Goal: Information Seeking & Learning: Check status

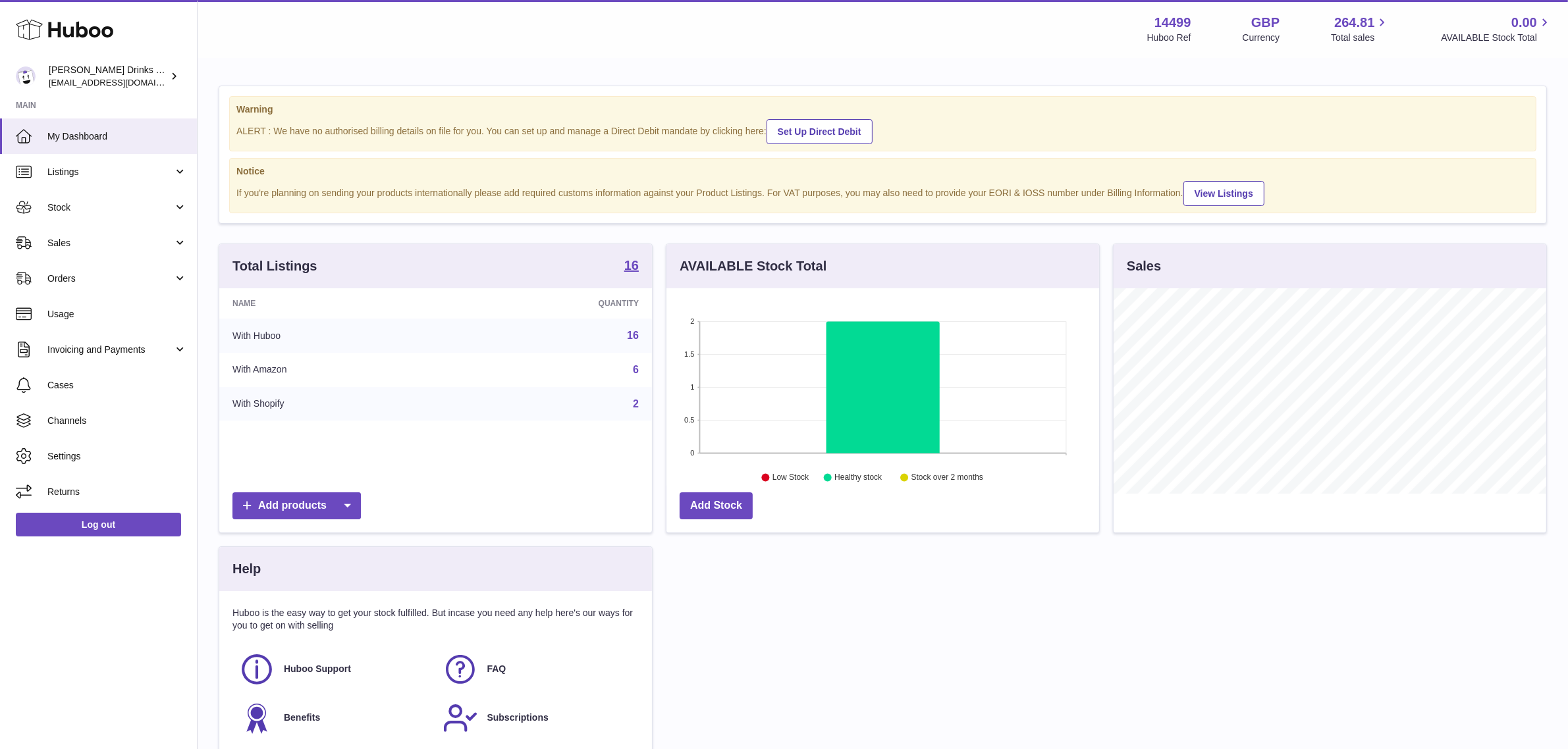
scroll to position [205, 433]
click at [94, 254] on link "Sales" at bounding box center [98, 242] width 197 height 36
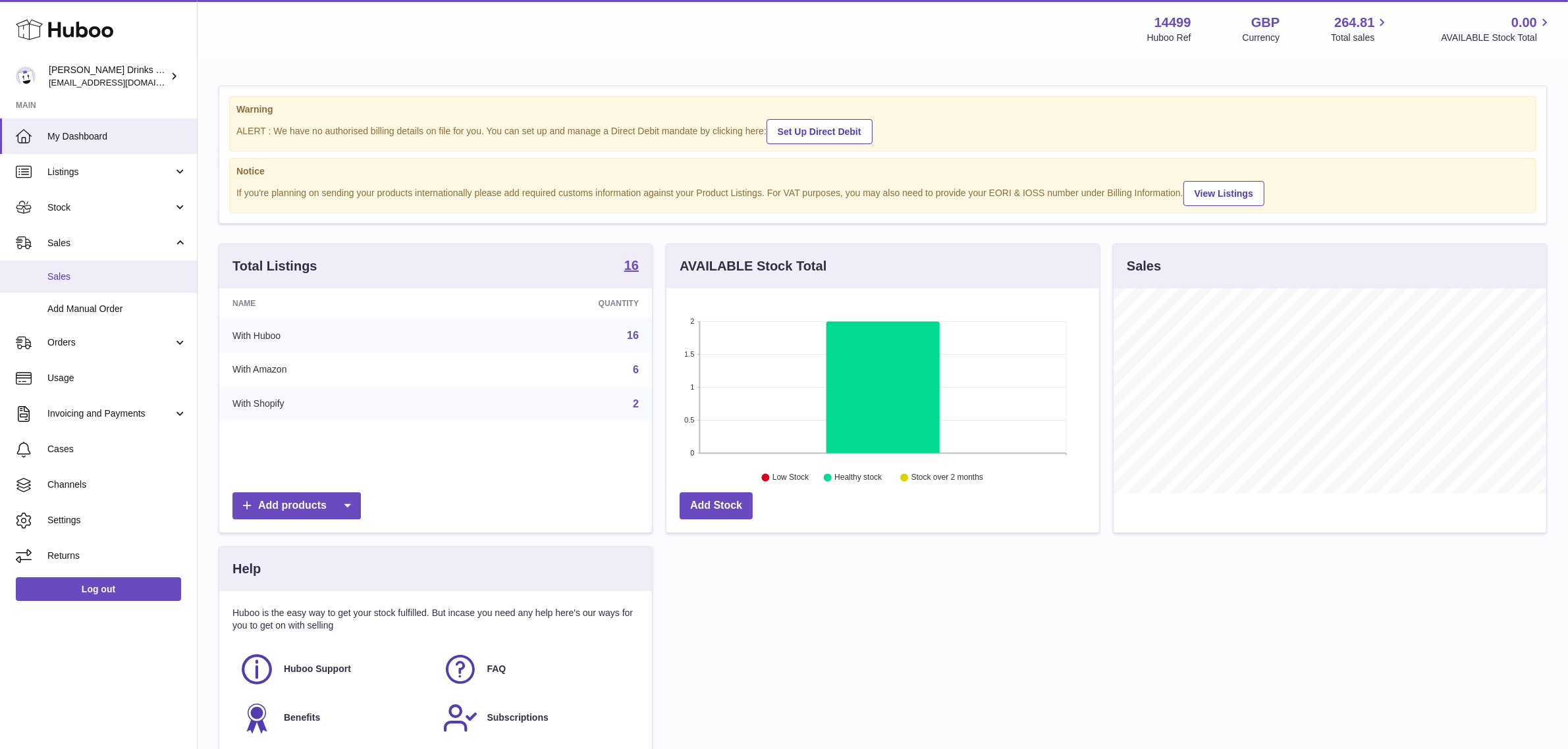
click at [98, 279] on span "Sales" at bounding box center [117, 277] width 139 height 13
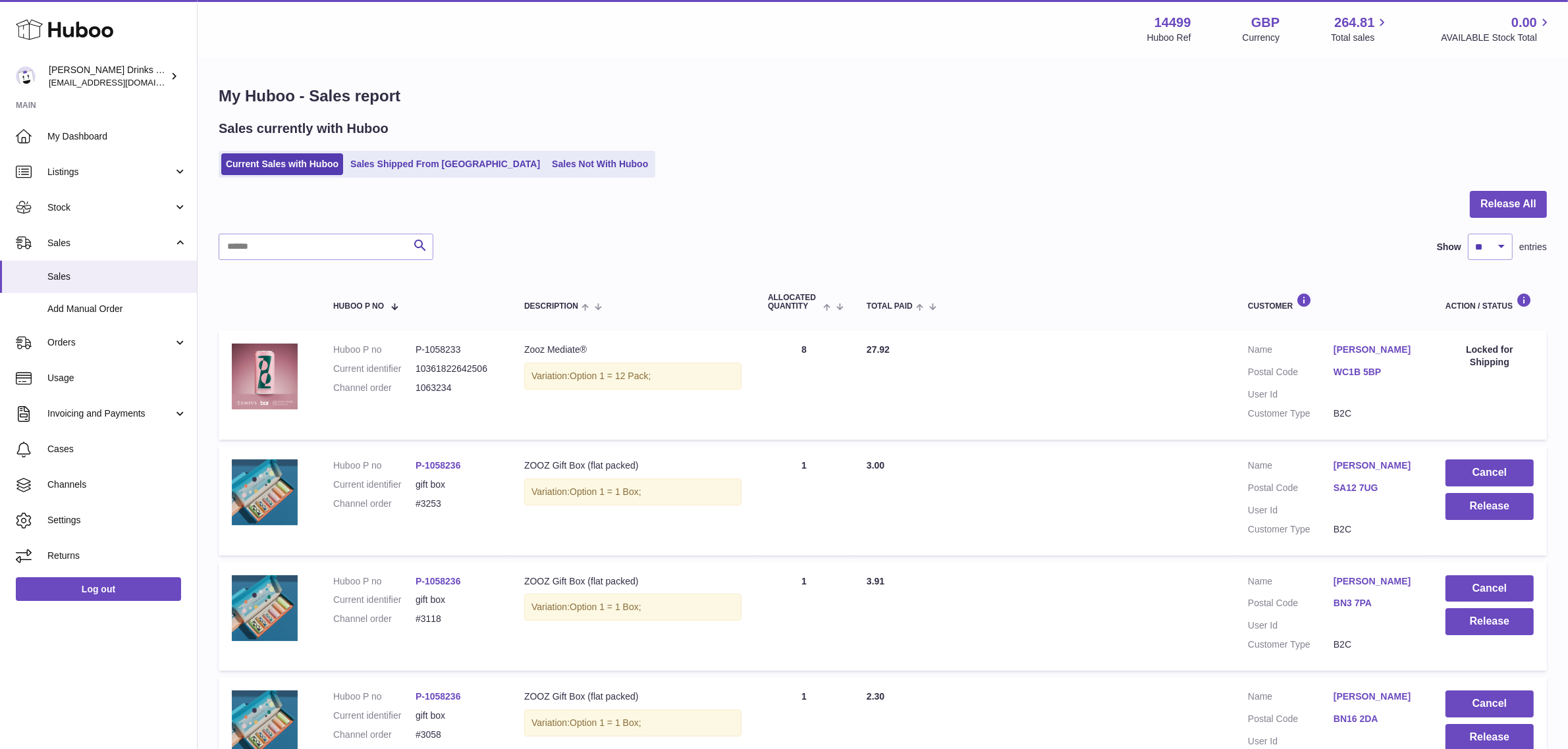
click at [902, 143] on div "Sales currently with Huboo Current Sales with Huboo Sales Shipped From Huboo Sa…" at bounding box center [883, 148] width 1328 height 58
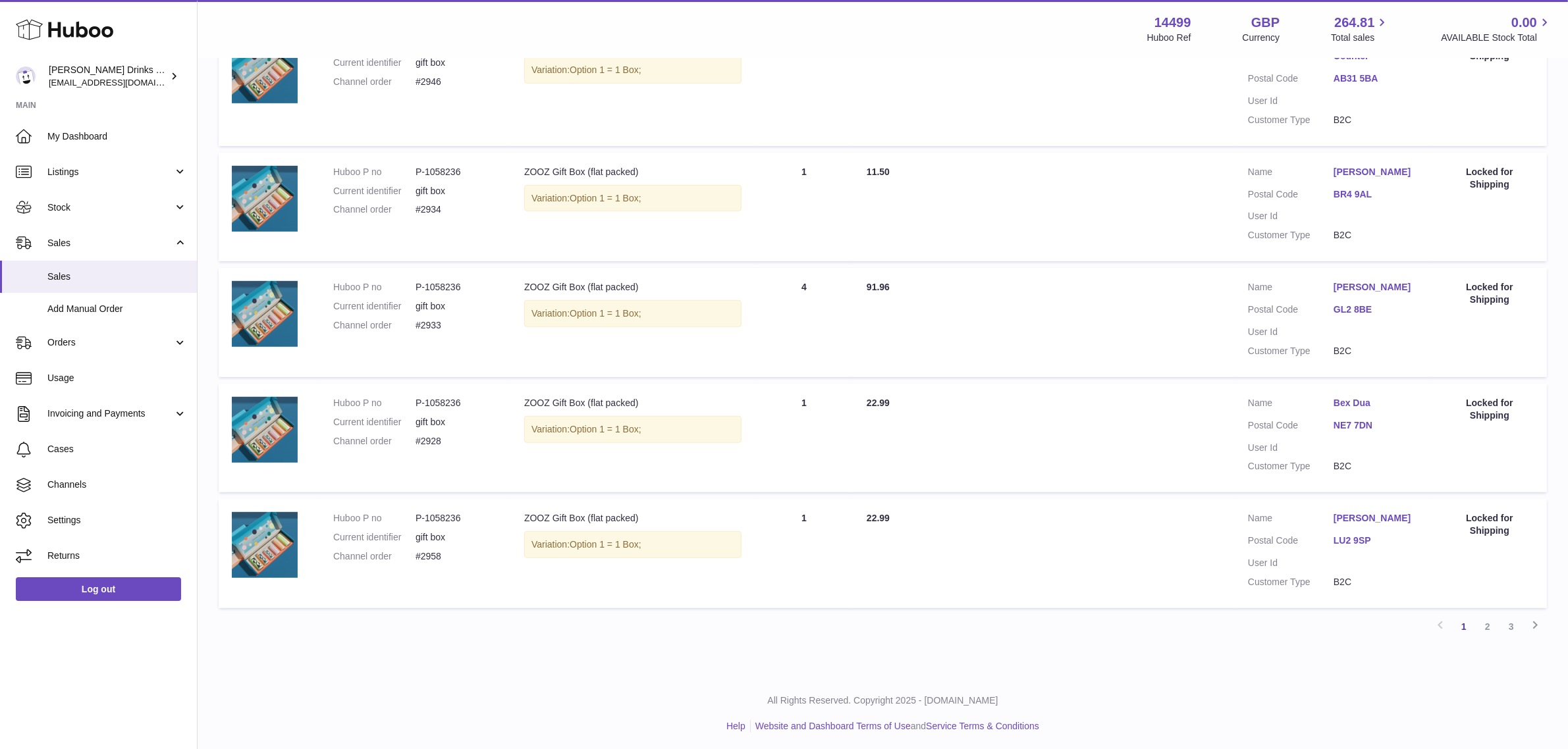
scroll to position [886, 0]
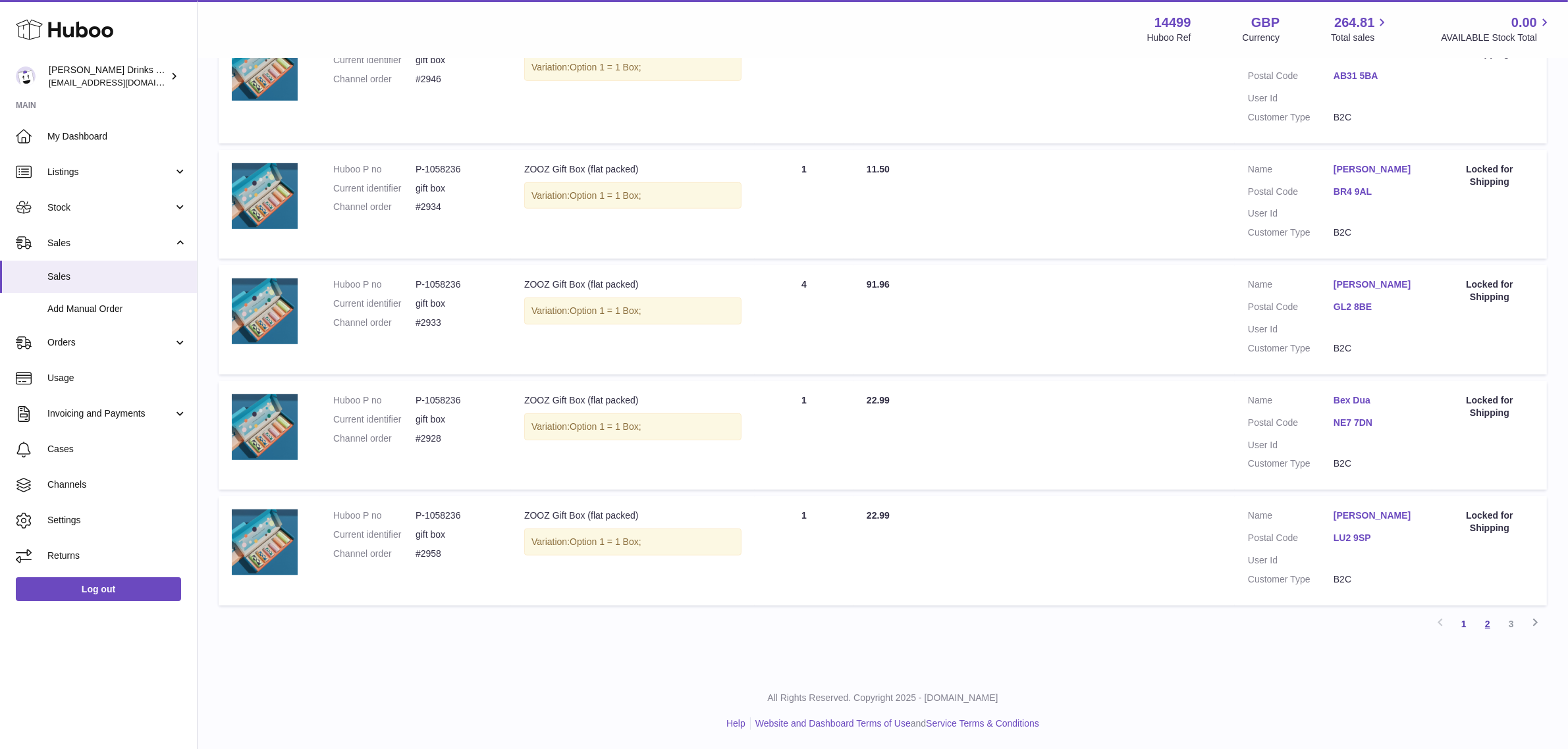
click at [1489, 630] on link "2" at bounding box center [1488, 624] width 24 height 24
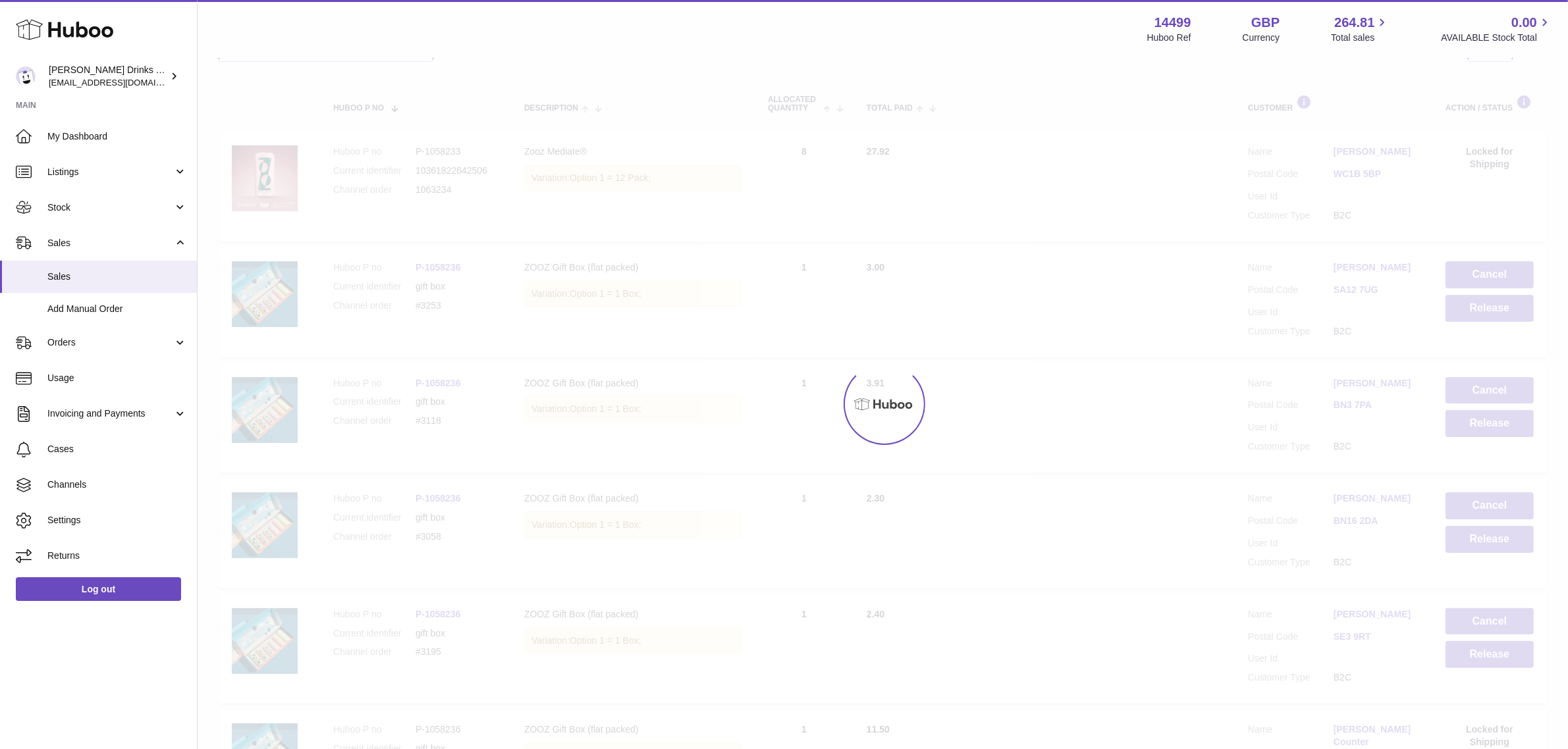
scroll to position [59, 0]
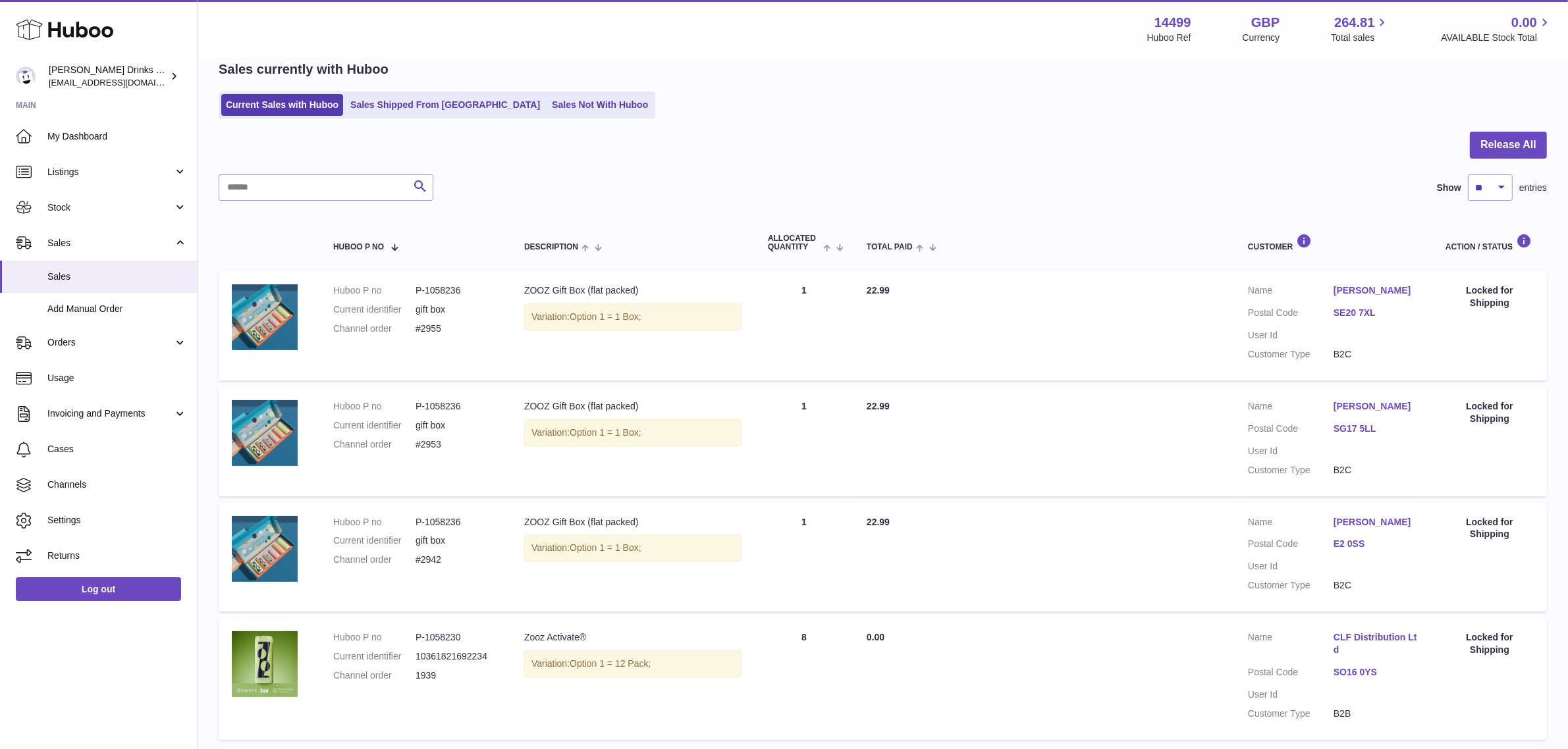
click at [1219, 138] on div at bounding box center [883, 153] width 1328 height 43
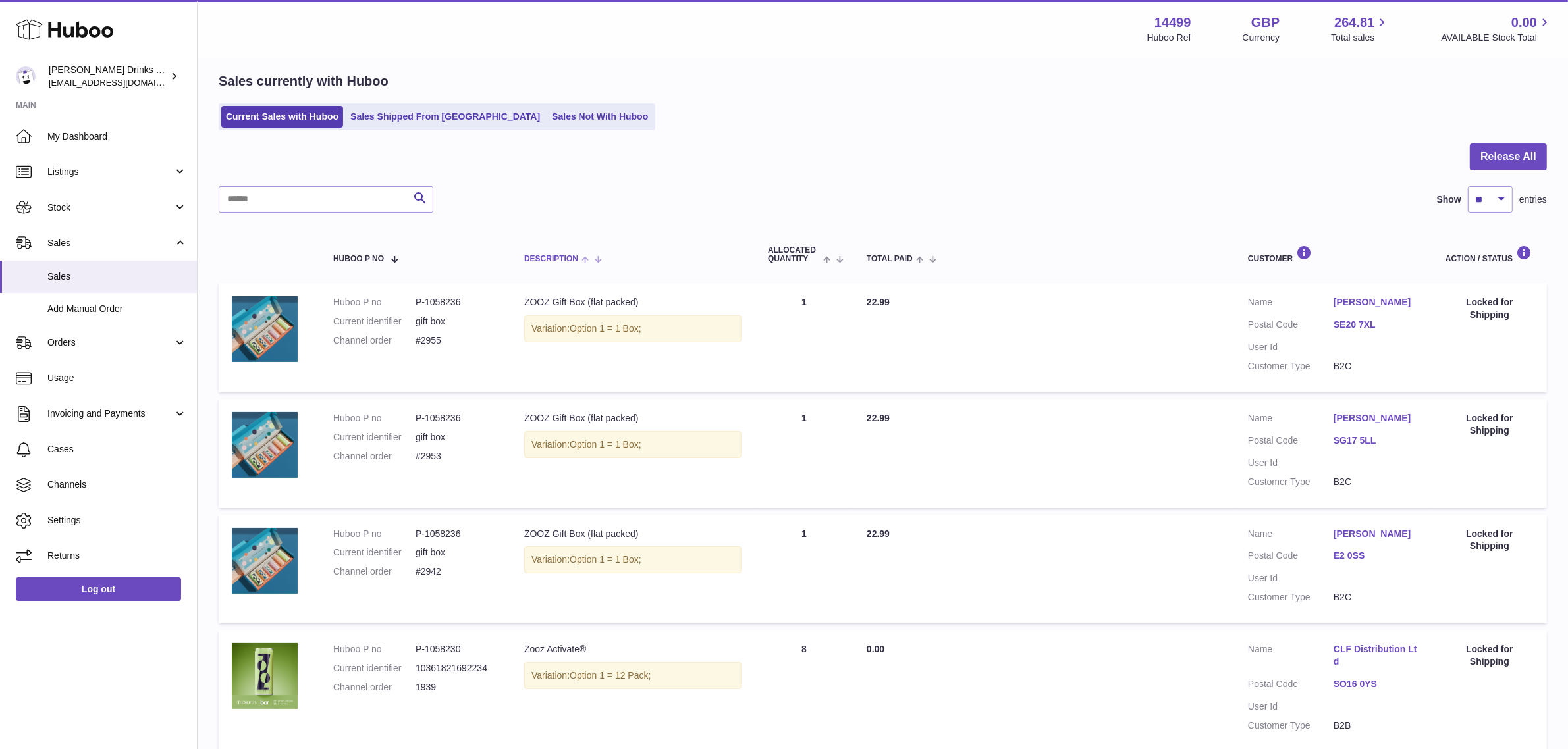
scroll to position [0, 0]
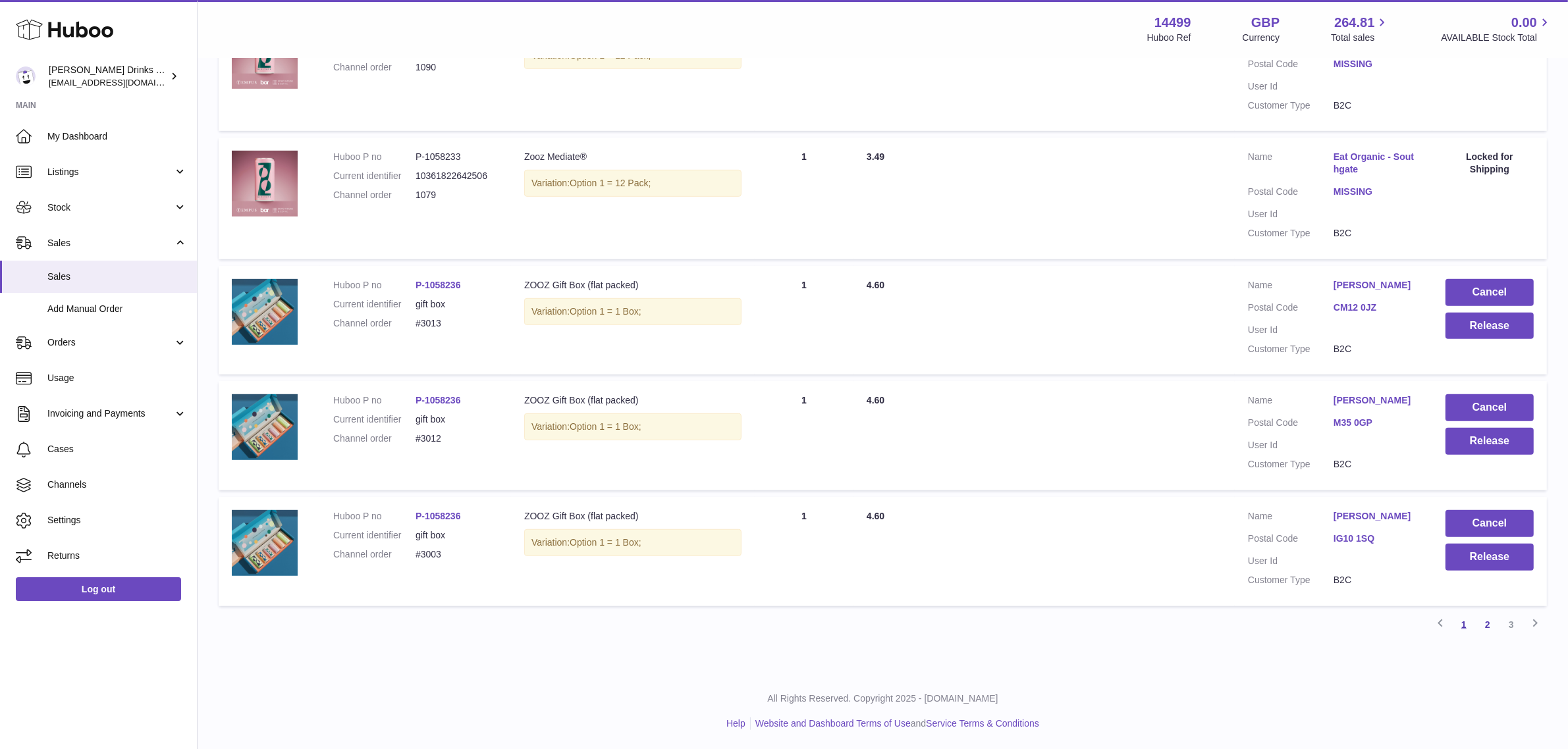
click at [1468, 625] on link "1" at bounding box center [1464, 624] width 24 height 24
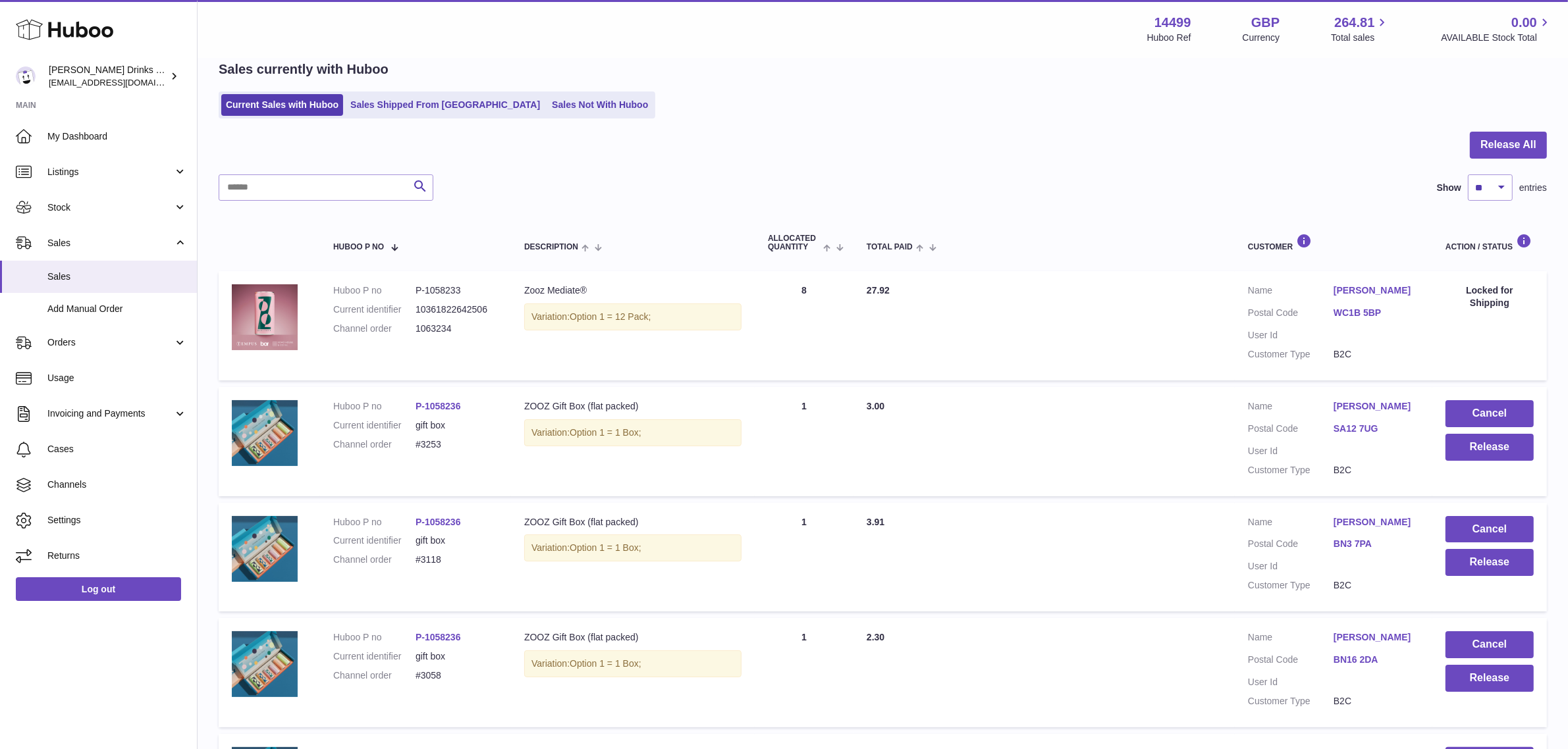
scroll to position [715, 0]
